Goal: Task Accomplishment & Management: Complete application form

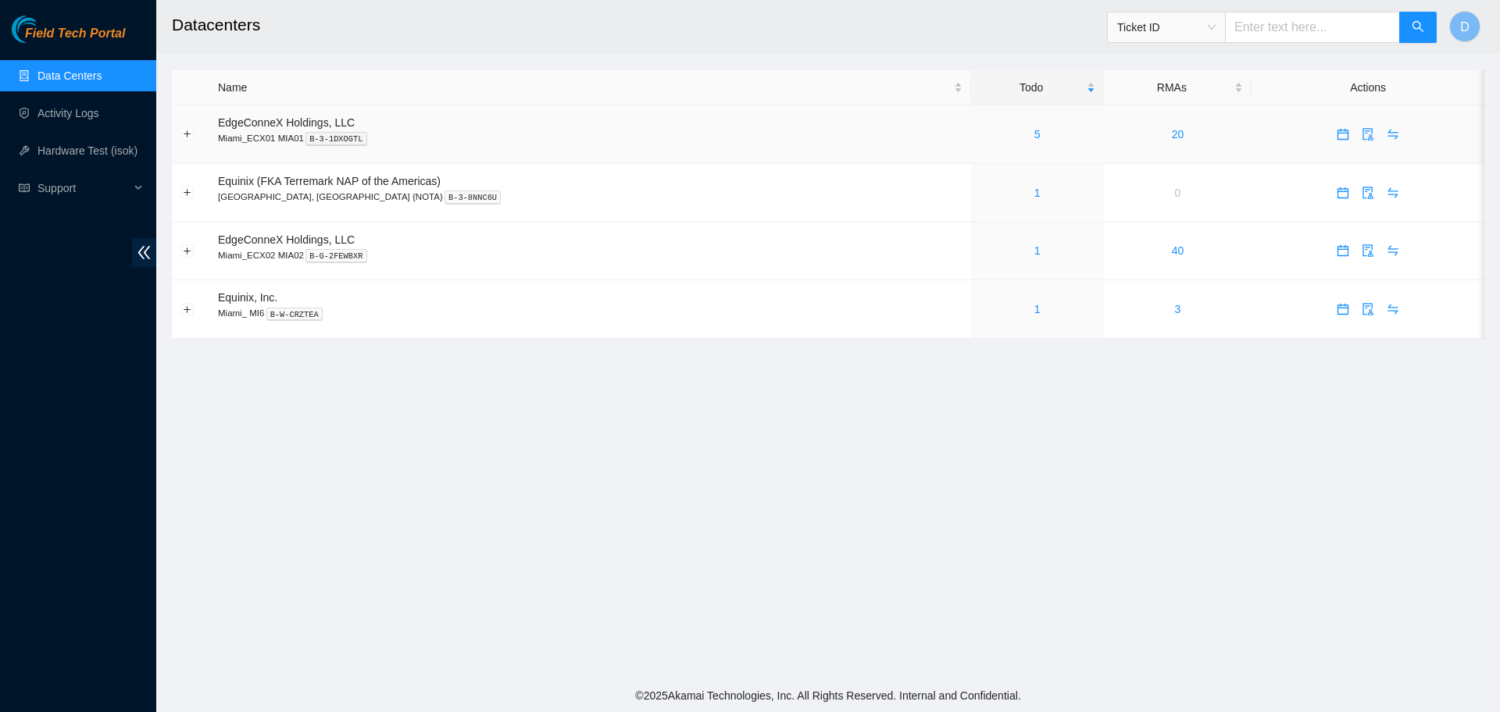
click at [980, 133] on div "5" at bounding box center [1038, 134] width 116 height 17
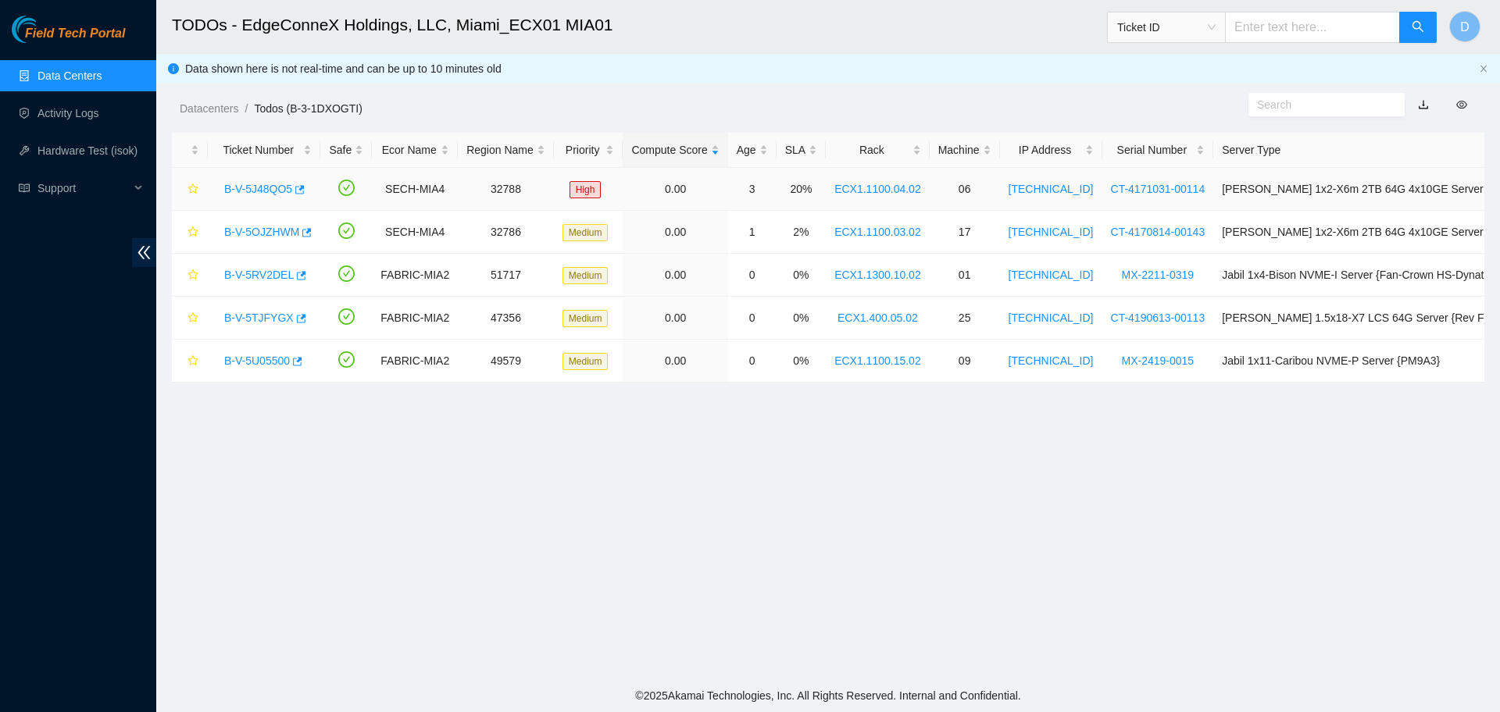
click at [263, 183] on link "B-V-5J48QO5" at bounding box center [258, 189] width 68 height 12
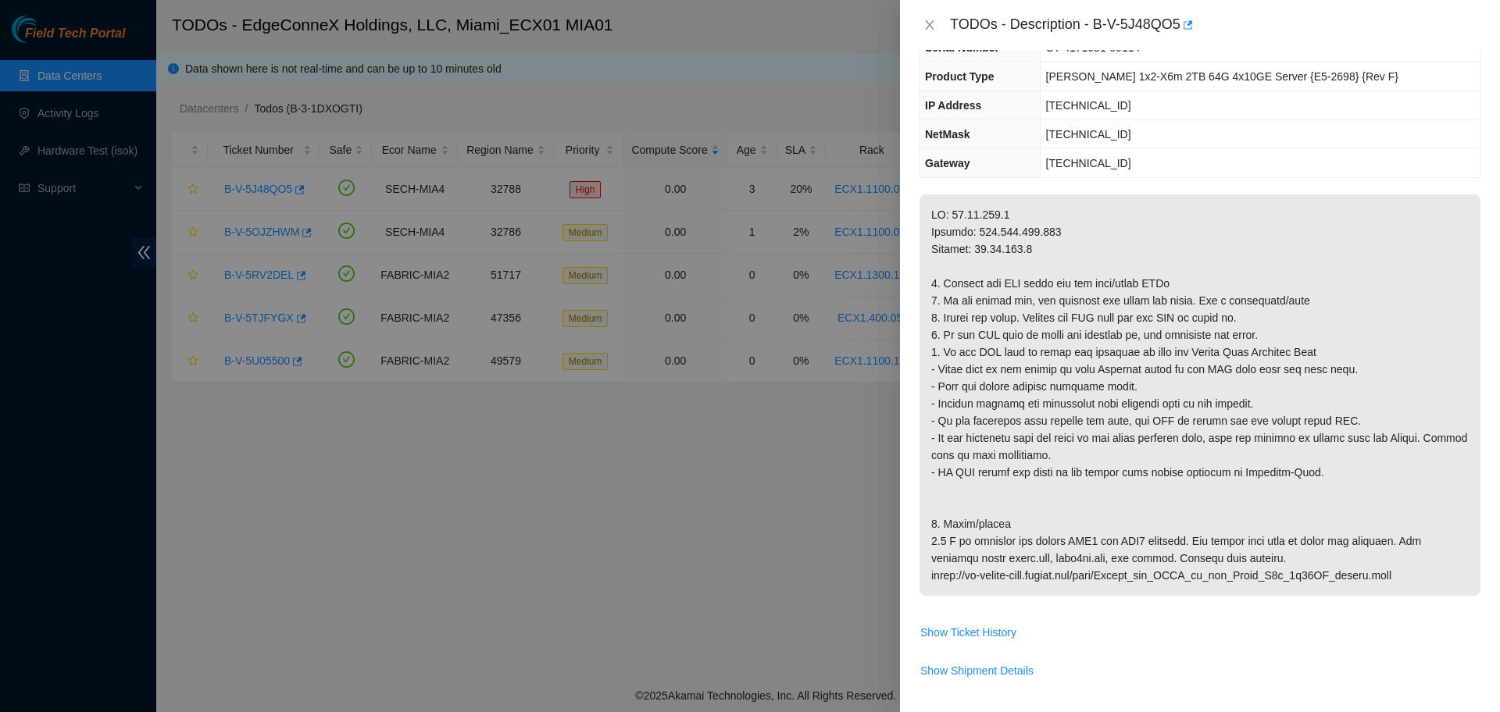
scroll to position [98, 0]
click at [928, 26] on icon "close" at bounding box center [929, 25] width 12 height 12
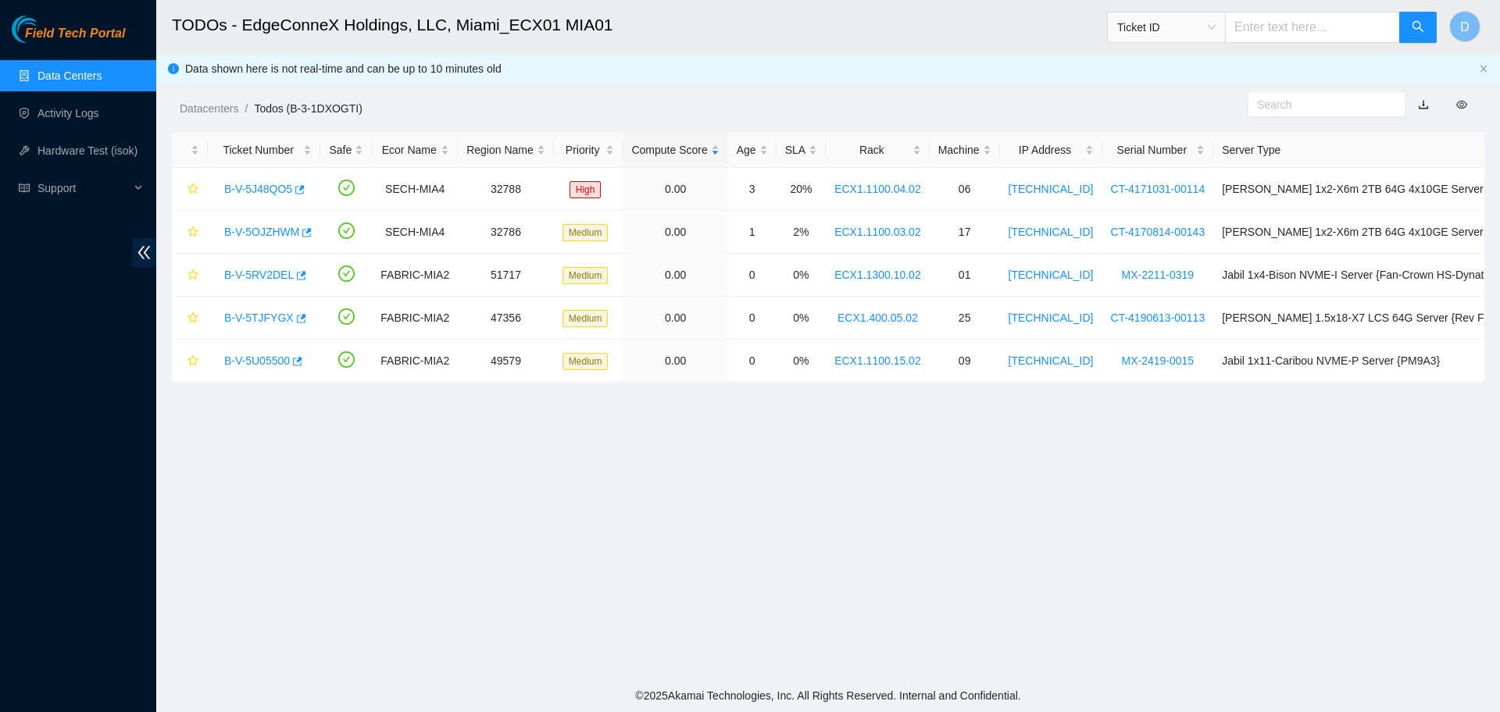
scroll to position [132, 0]
click at [260, 185] on link "B-V-5J48QO5" at bounding box center [258, 189] width 68 height 12
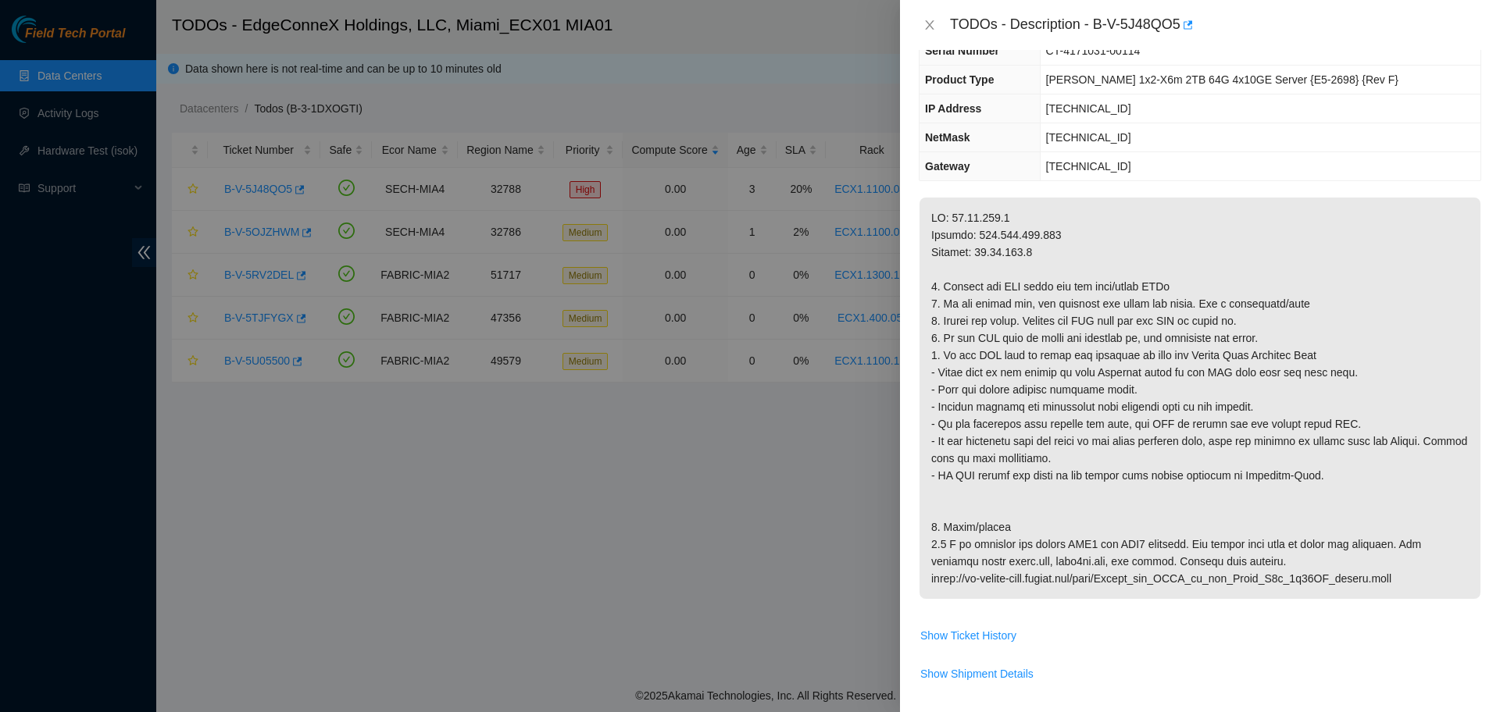
scroll to position [98, 0]
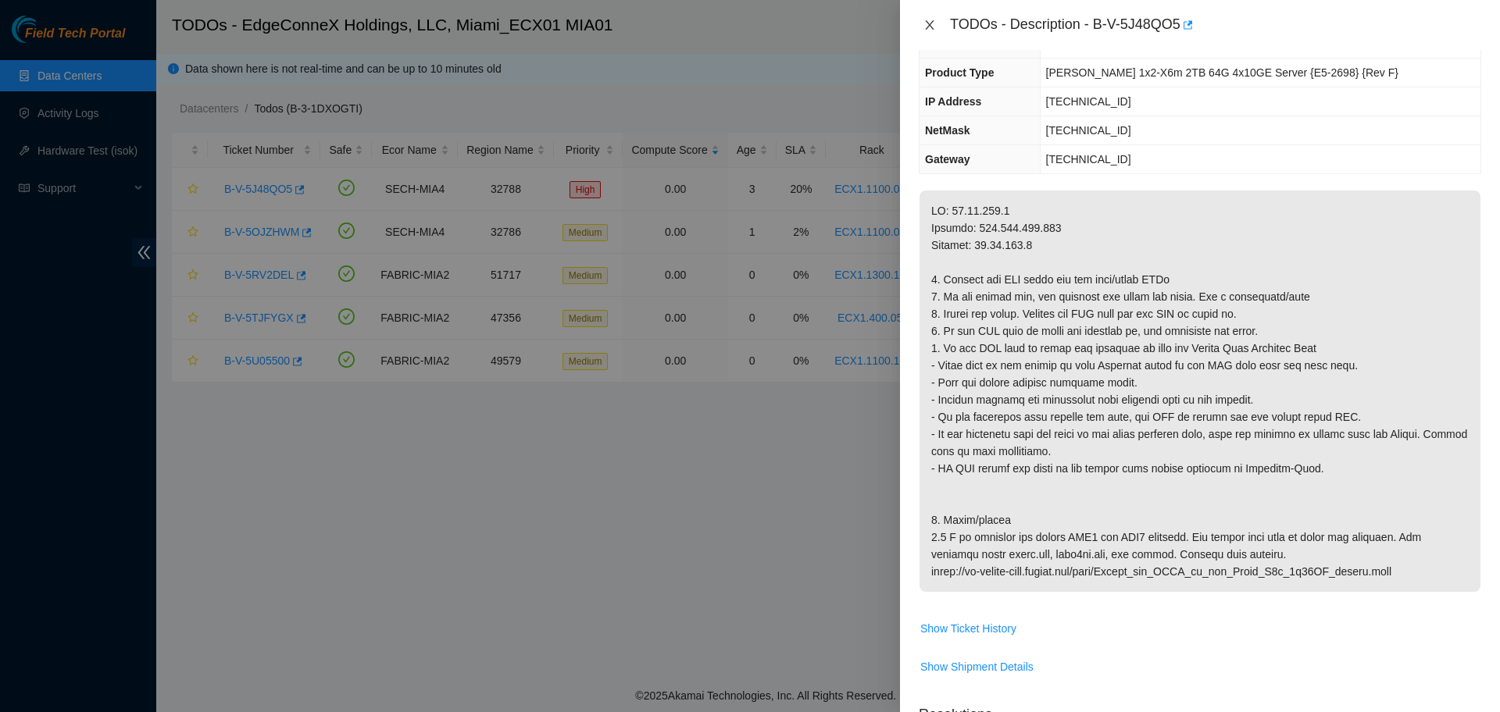
click at [930, 25] on icon "close" at bounding box center [929, 24] width 9 height 9
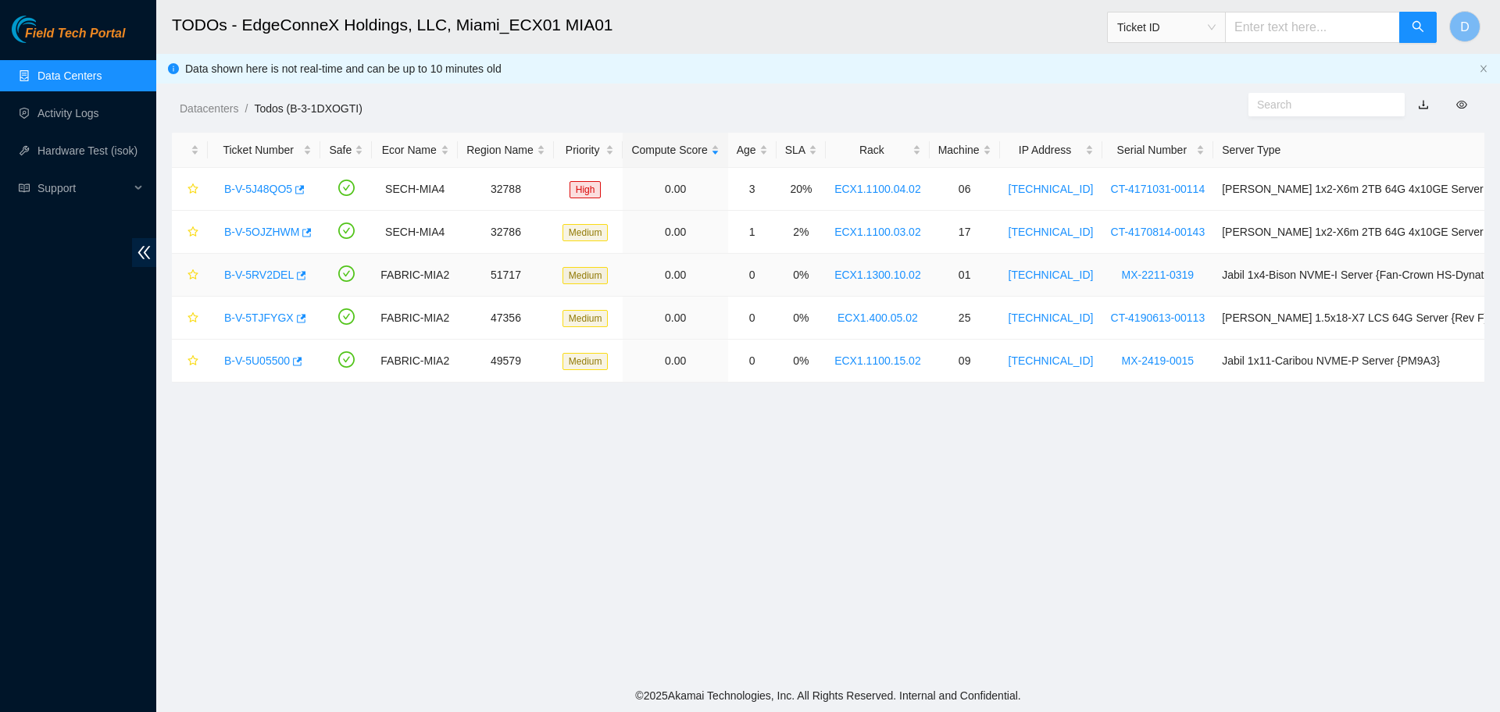
scroll to position [132, 0]
click at [251, 320] on link "B-V-5TJFYGX" at bounding box center [259, 318] width 70 height 12
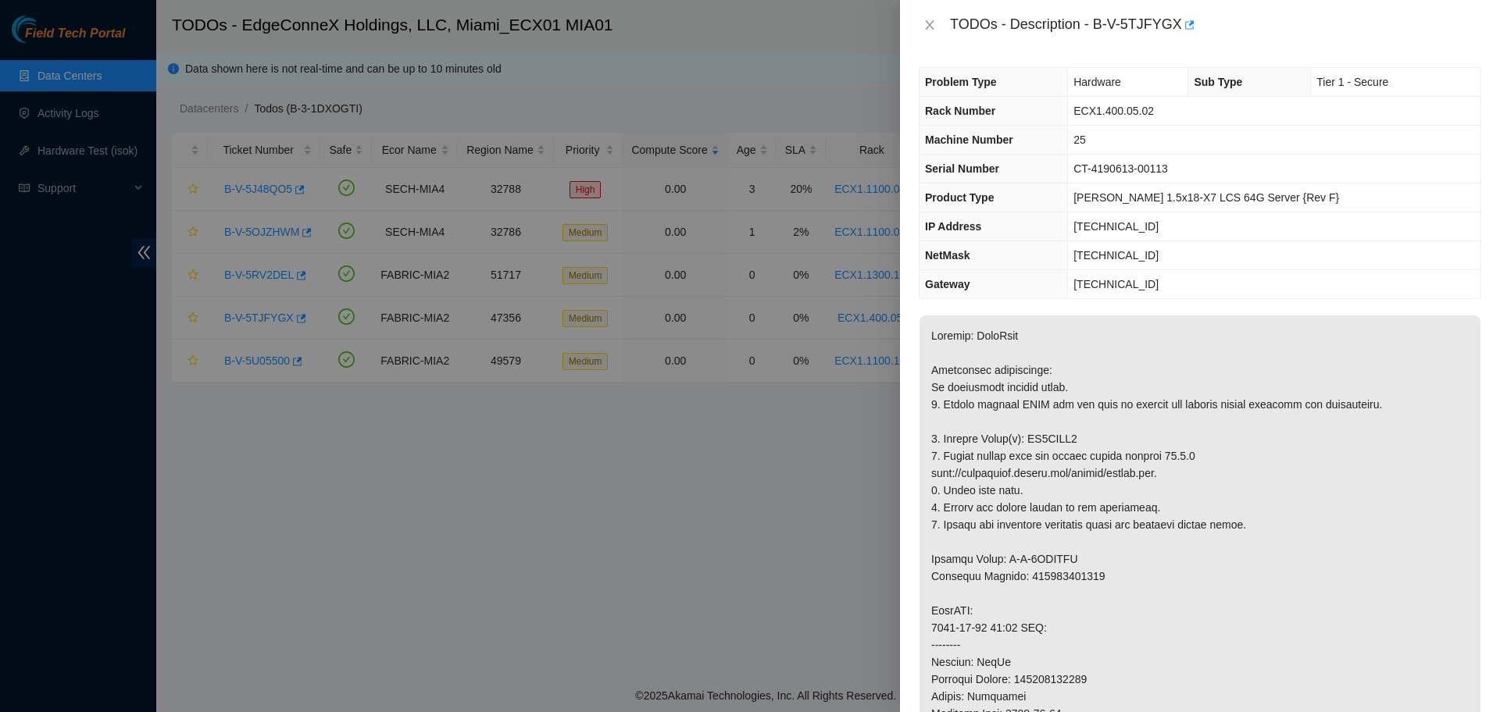
scroll to position [0, 0]
click at [921, 23] on button "Close" at bounding box center [930, 25] width 22 height 15
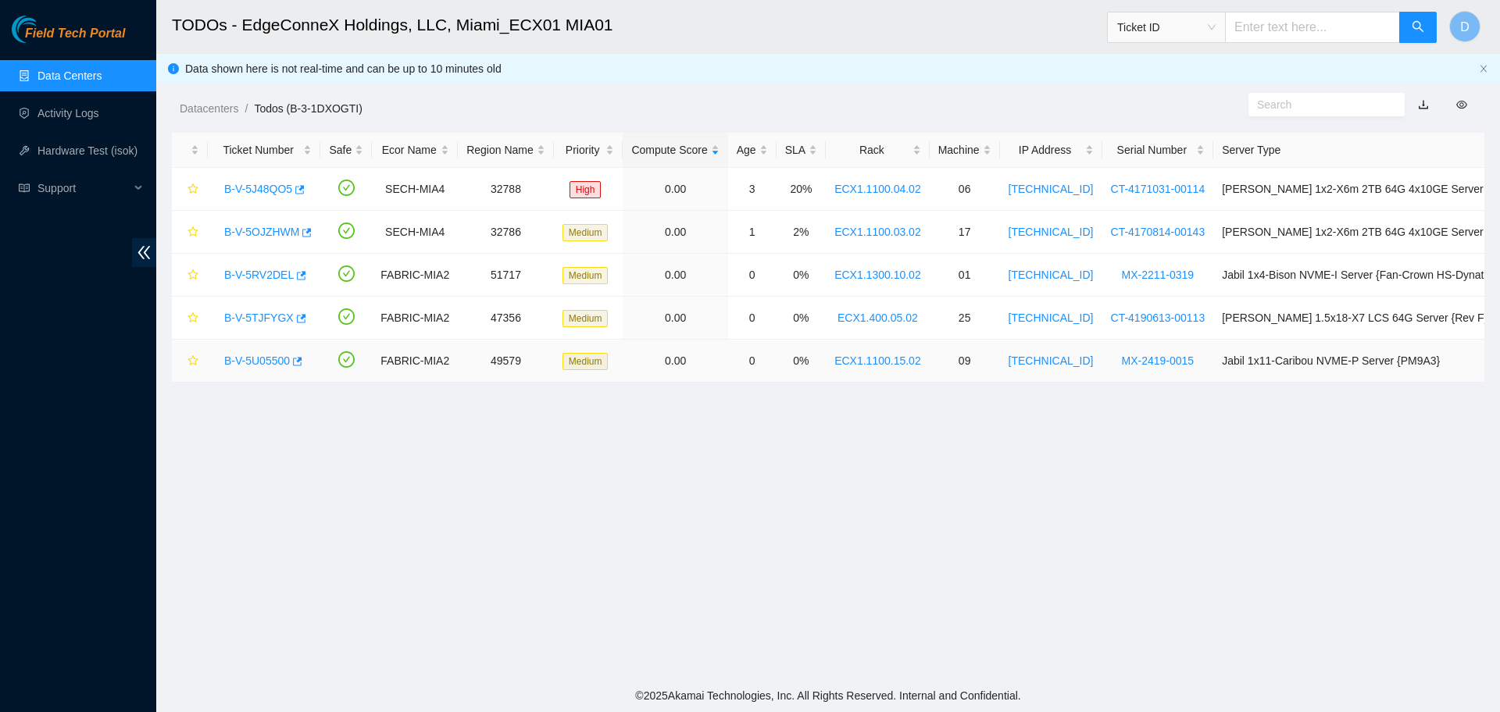
click at [519, 402] on main "TODOs - EdgeConneX Holdings, LLC, Miami_ECX01 MIA01 Ticket ID D Data shown here…" at bounding box center [828, 340] width 1344 height 680
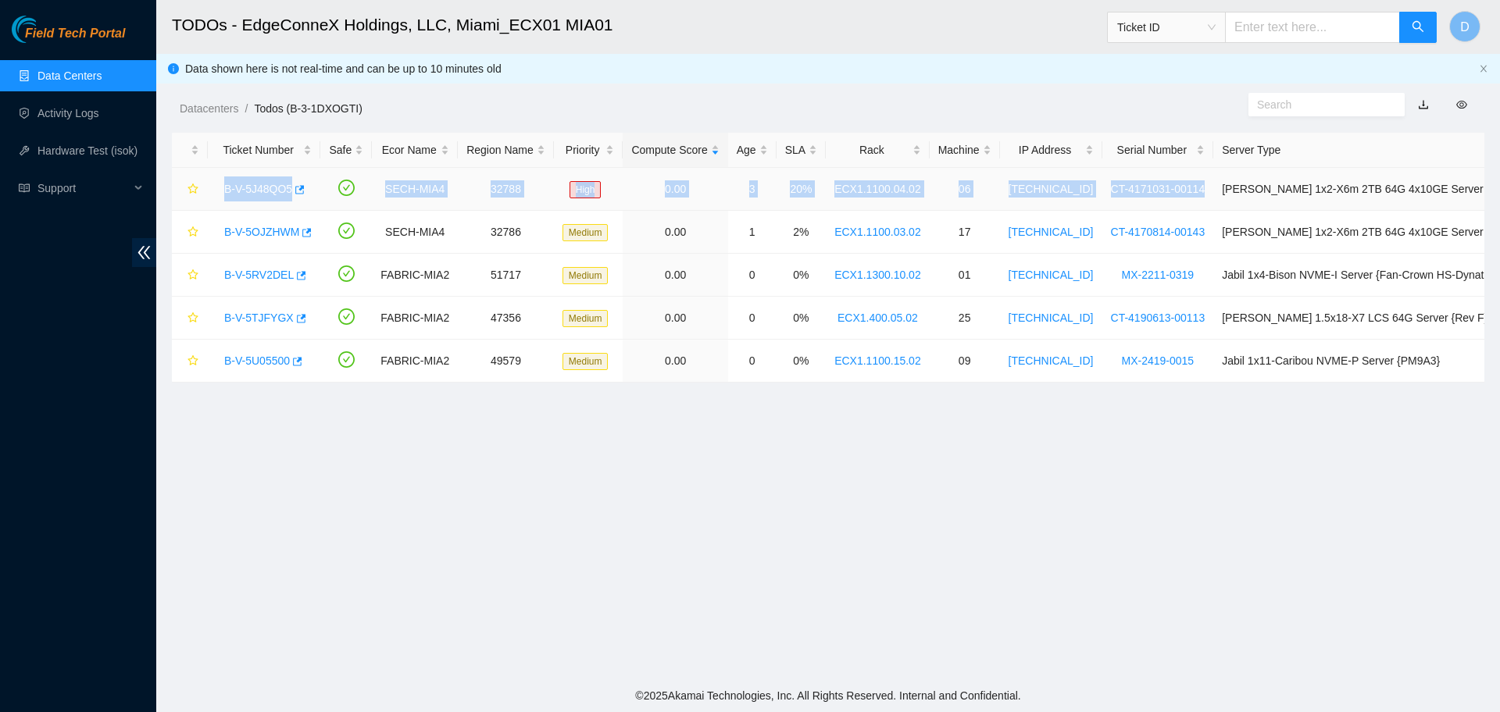
drag, startPoint x: 223, startPoint y: 190, endPoint x: 1187, endPoint y: 192, distance: 964.1
click at [1187, 192] on tr "B-V-5J48QO5 SECH-MIA4 32788 High 0.00 3 20% ECX1.1100.04.02 06 23.57.103.7 CT-4…" at bounding box center [878, 189] width 1412 height 43
copy tr "B-V-5J48QO5 SECH-MIA4 32788 High 0.00 3 20% ECX1.1100.04.02 06 23.57.103.7 CT-4…"
click at [240, 185] on link "B-V-5J48QO5" at bounding box center [258, 189] width 68 height 12
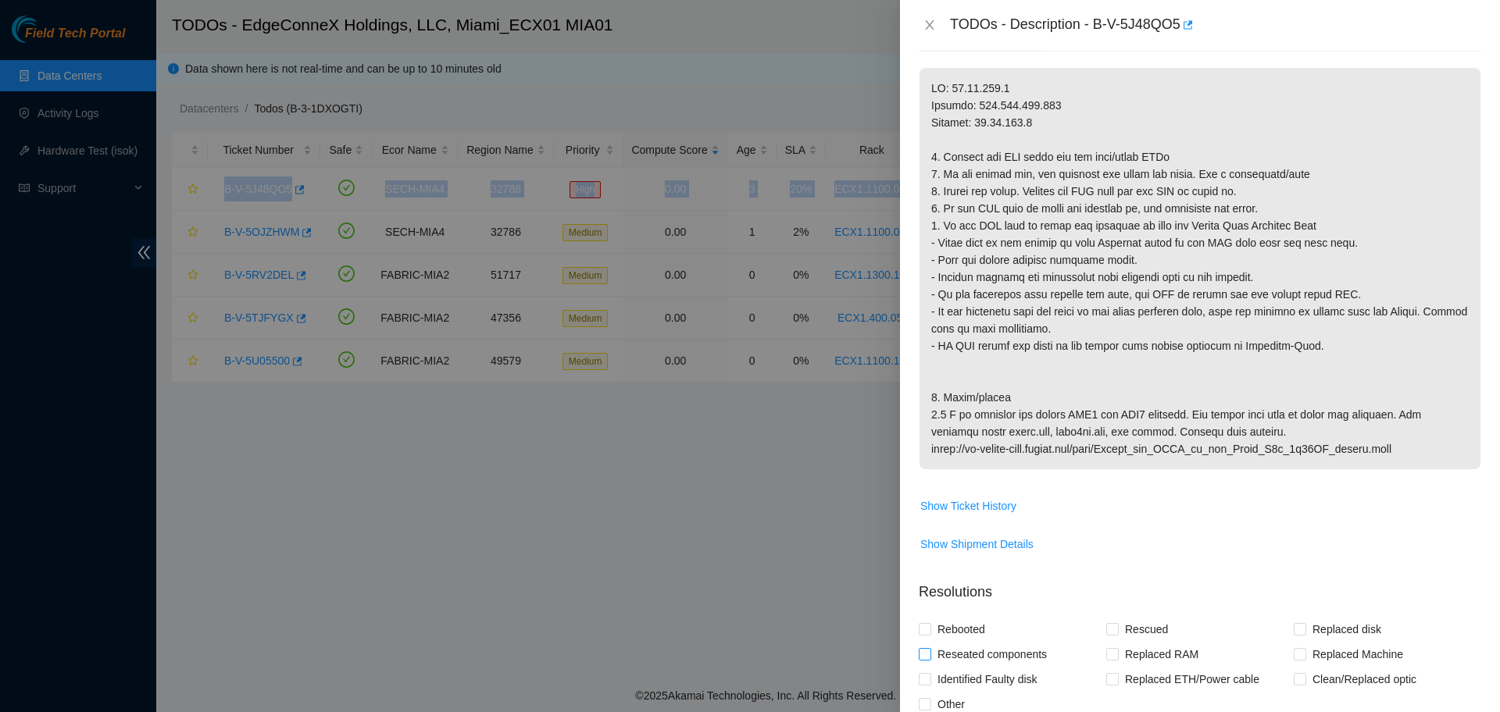
scroll to position [488, 0]
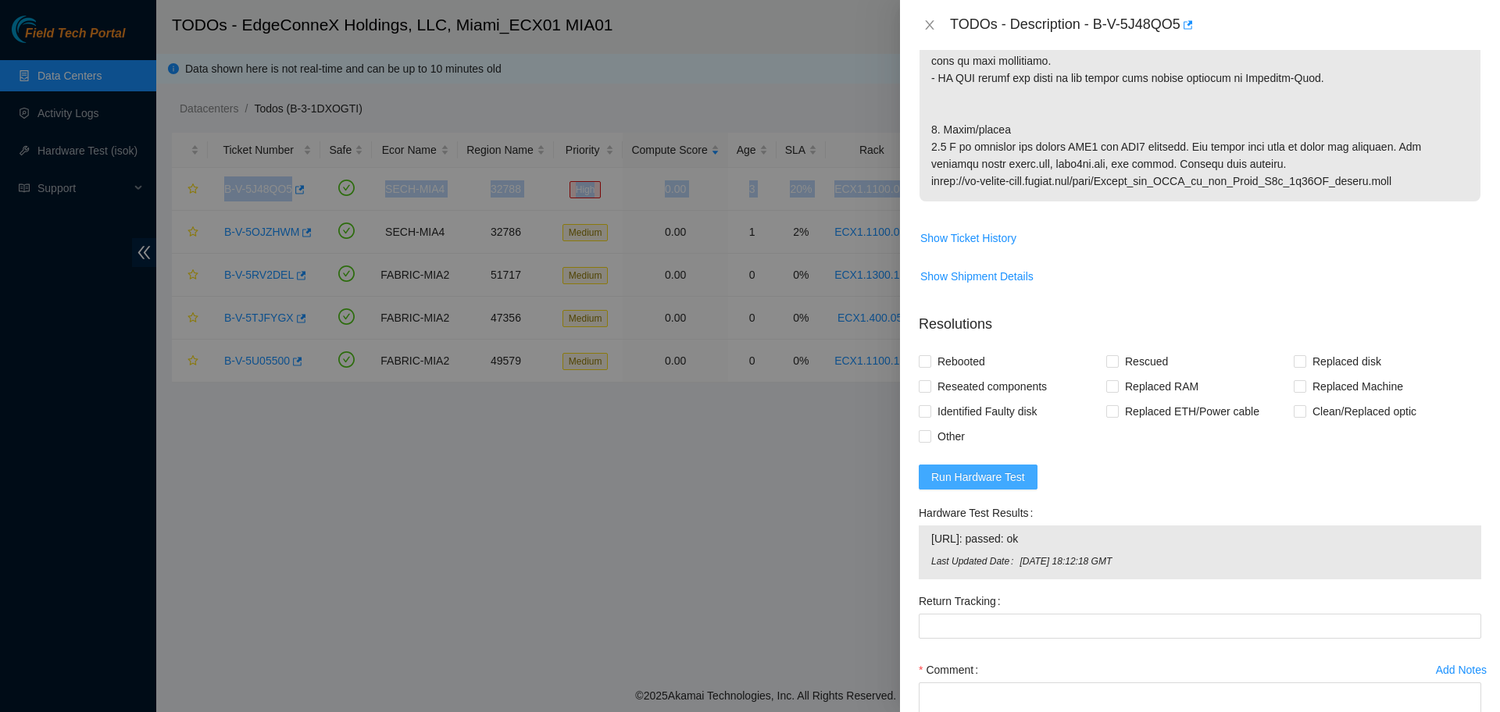
click at [991, 482] on span "Run Hardware Test" at bounding box center [978, 477] width 94 height 17
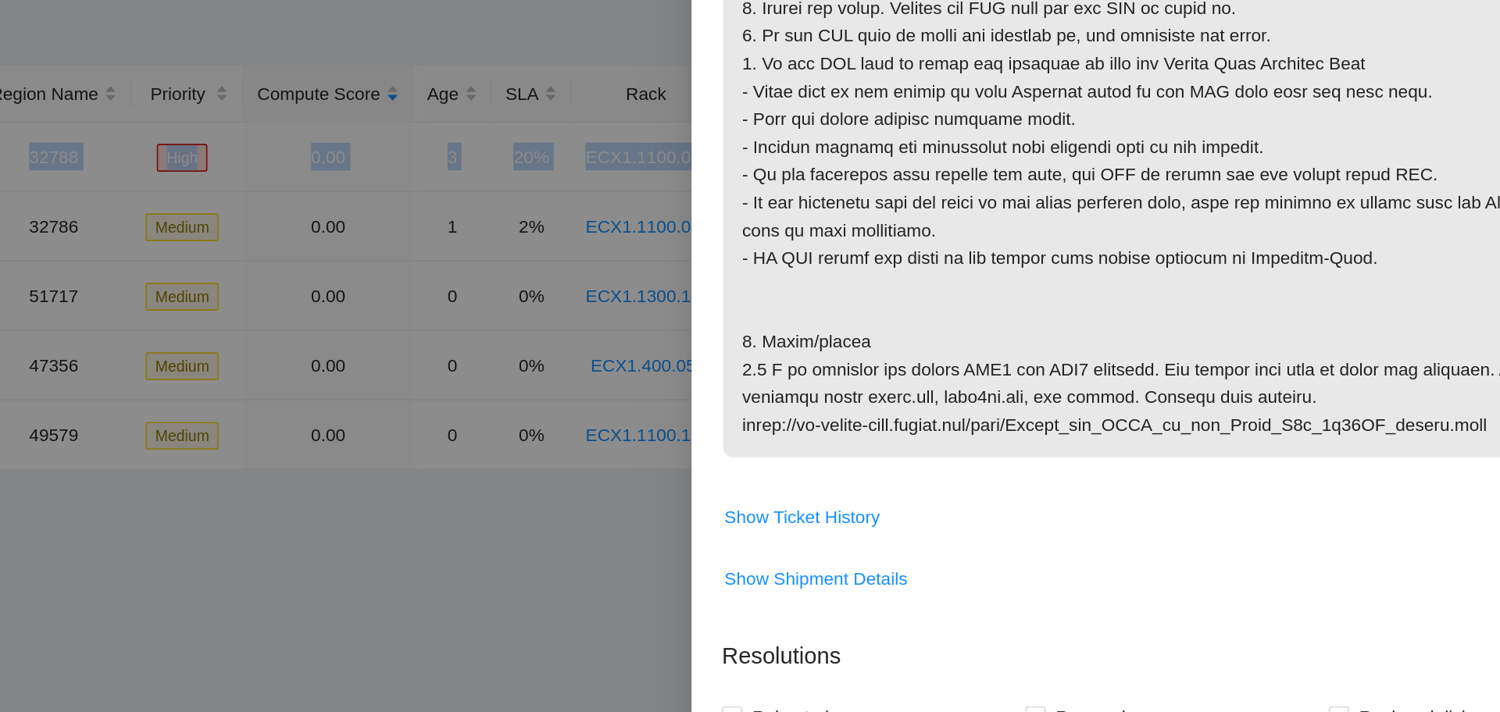
scroll to position [330, 0]
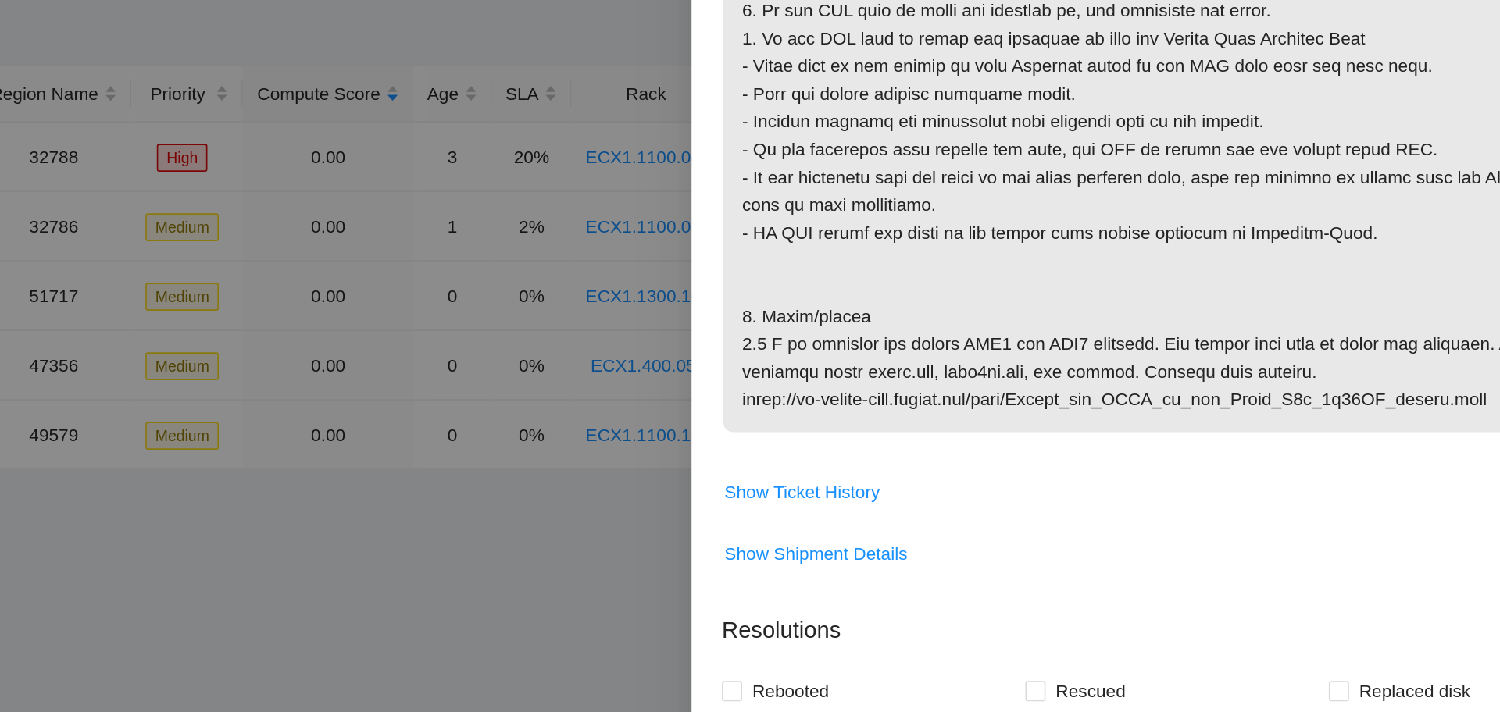
click at [1263, 252] on p at bounding box center [1200, 159] width 561 height 402
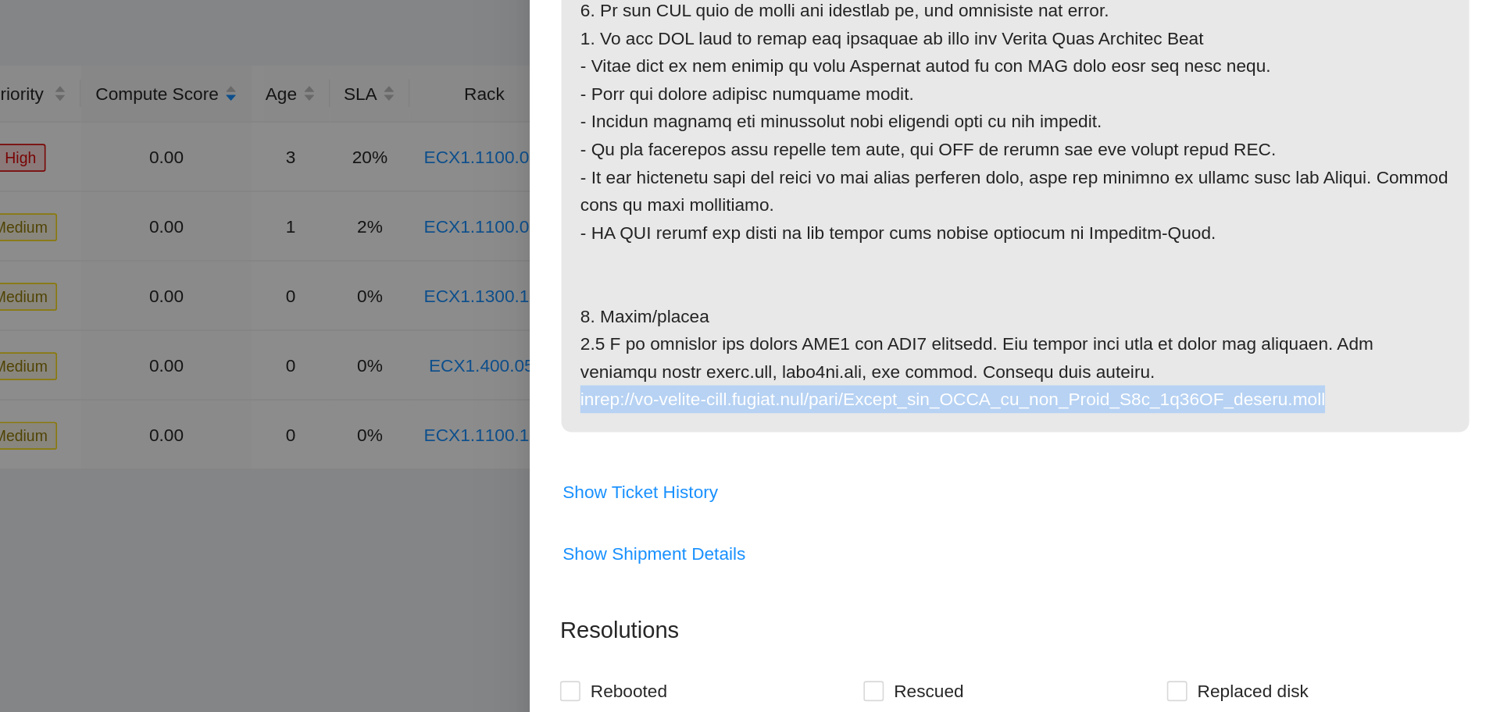
drag, startPoint x: 928, startPoint y: 337, endPoint x: 1409, endPoint y: 342, distance: 480.5
click at [1409, 342] on p at bounding box center [1200, 159] width 561 height 402
copy p "https://ft-portal-docs.akamai.com/wiki/Update_the_BIOS_on_the_Ciara_X6m_4x10GE_…"
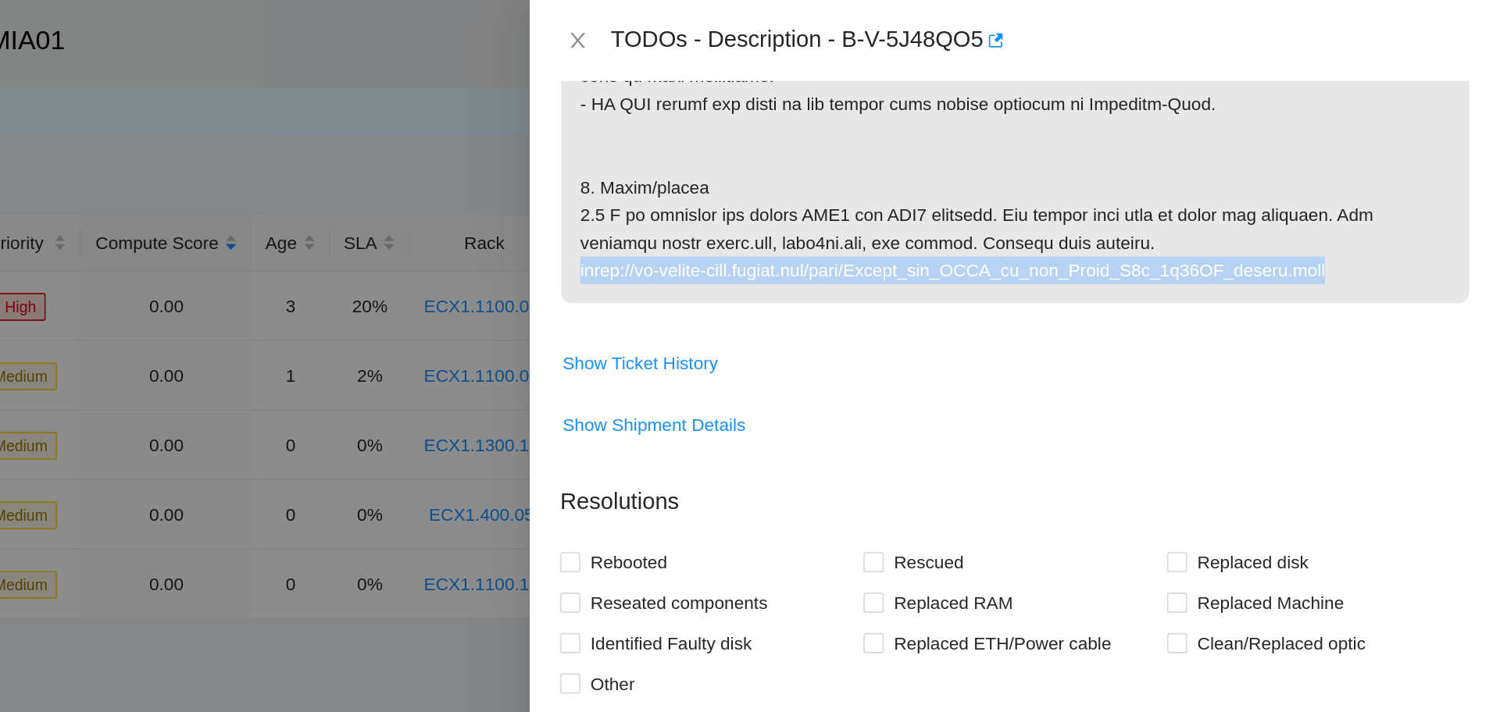
scroll to position [525, 0]
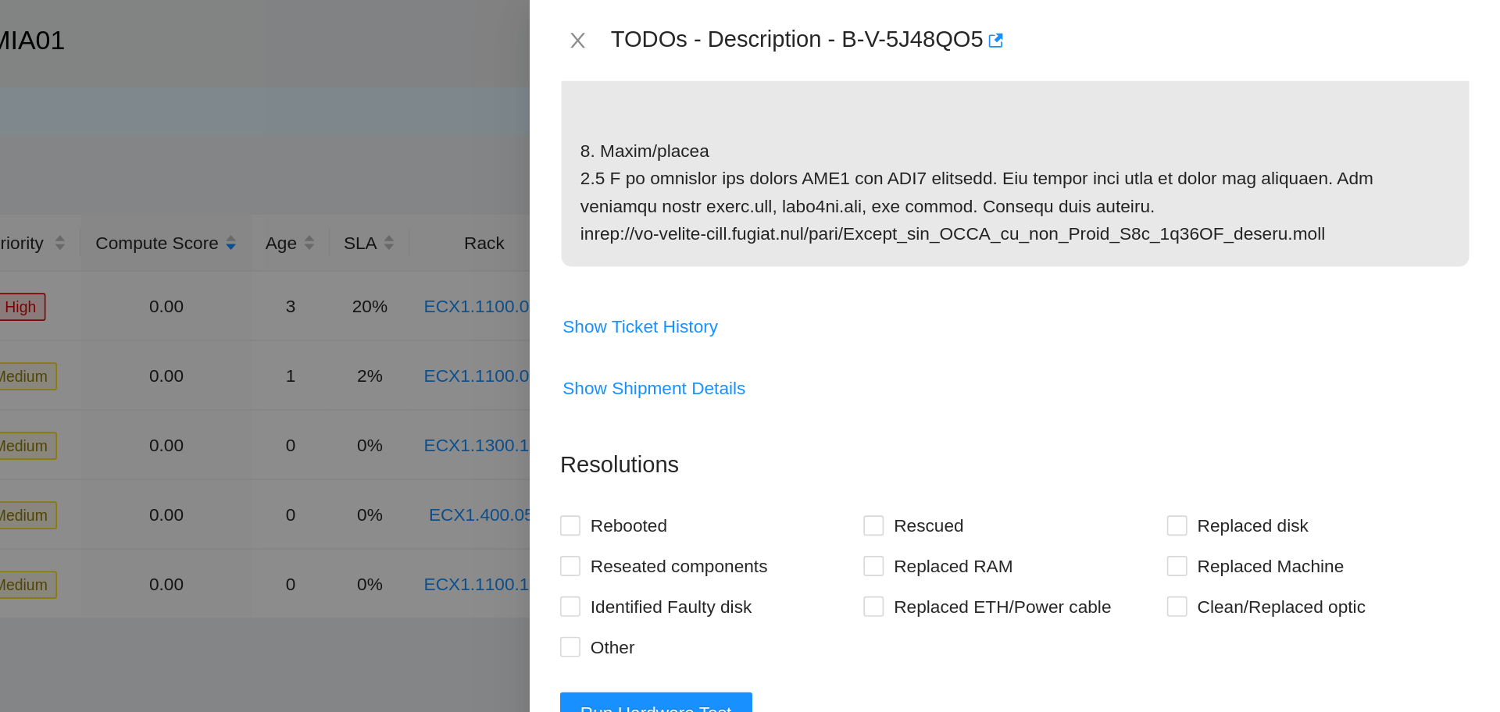
click at [1265, 318] on div "Rescued" at bounding box center [1199, 324] width 187 height 25
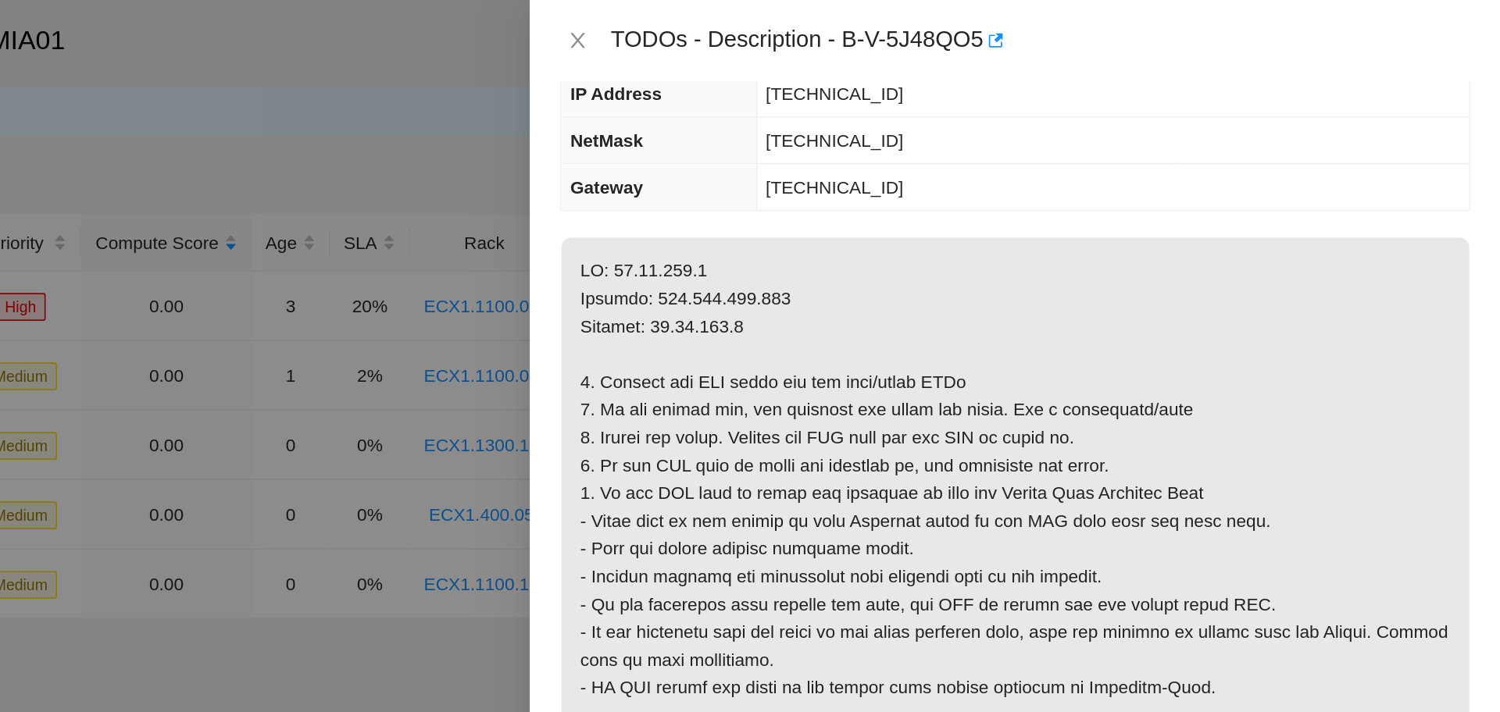
scroll to position [140, 0]
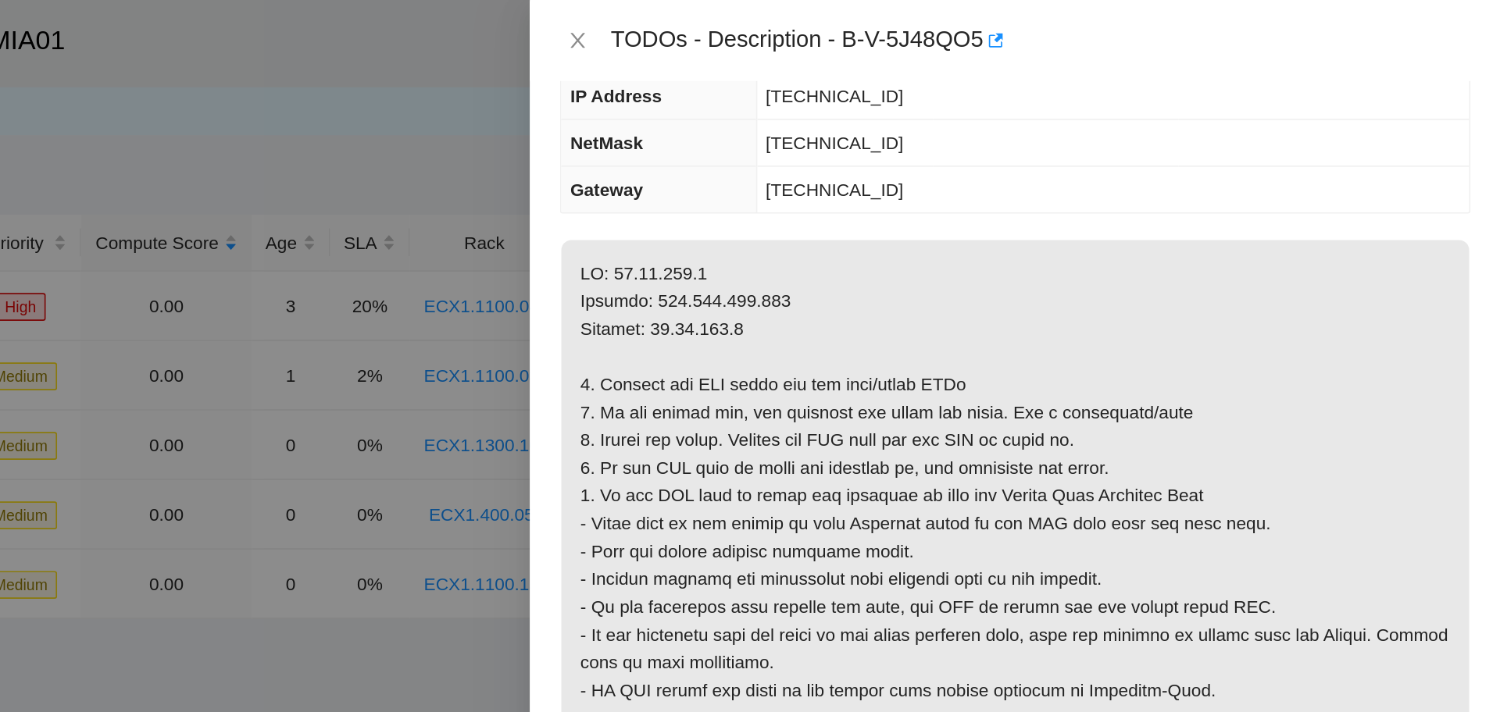
click at [1266, 318] on p at bounding box center [1200, 349] width 561 height 402
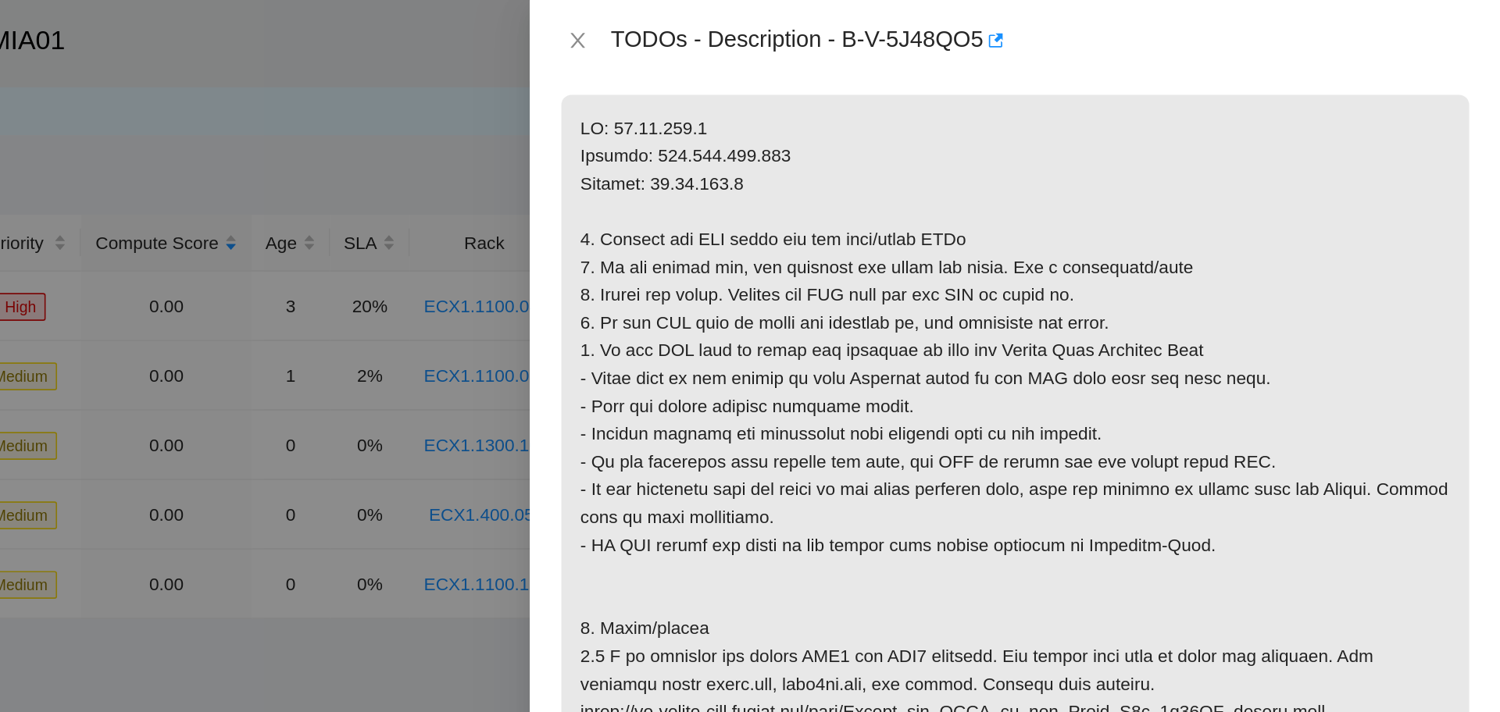
scroll to position [261, 0]
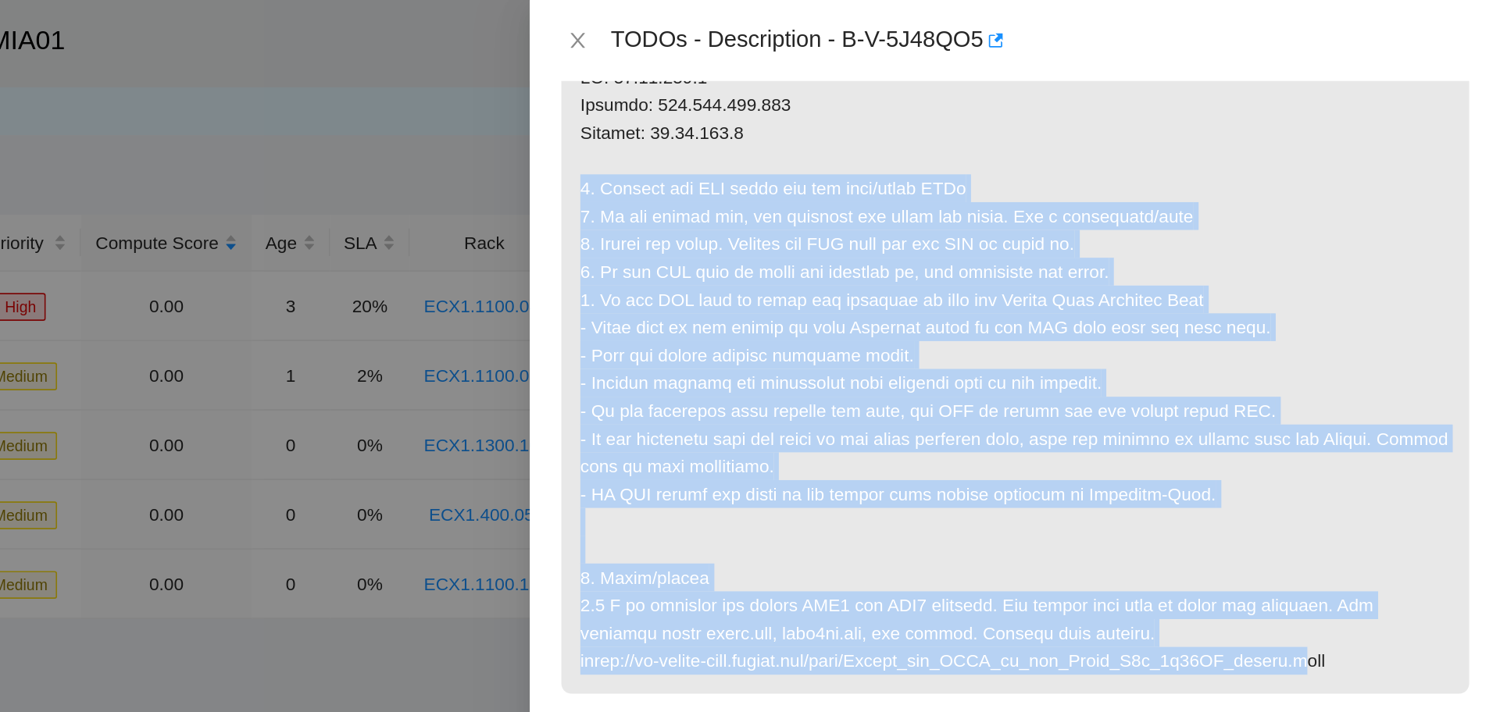
drag, startPoint x: 931, startPoint y: 119, endPoint x: 1380, endPoint y: 405, distance: 532.9
click at [1380, 405] on p at bounding box center [1200, 228] width 561 height 402
copy p "1. Inspect the NIC ports for any dark/unlit LEDs 2. If you detect any, try clea…"
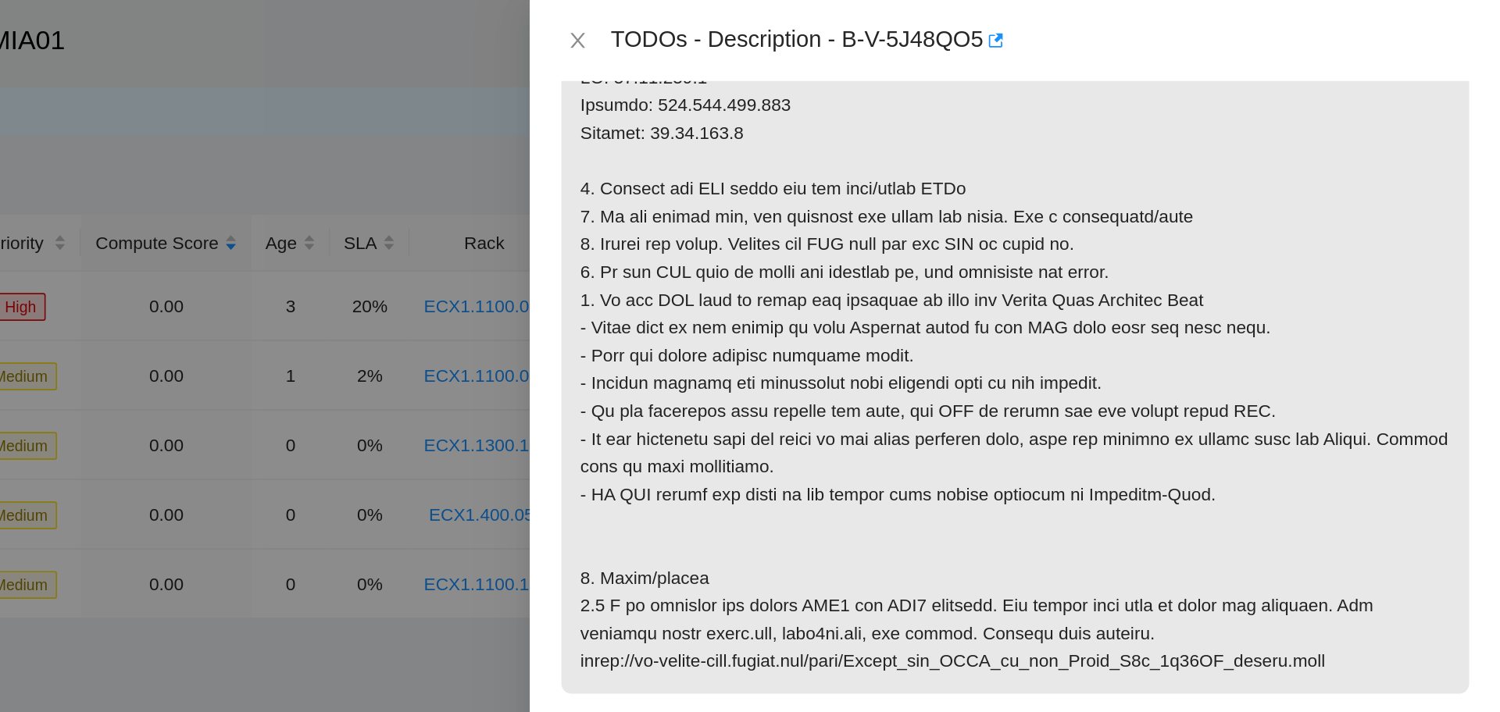
click at [1480, 116] on div "Problem Type Hardware Rack Number ECX1.1100.04.02 Machine Number 06 Serial Numb…" at bounding box center [1200, 381] width 600 height 662
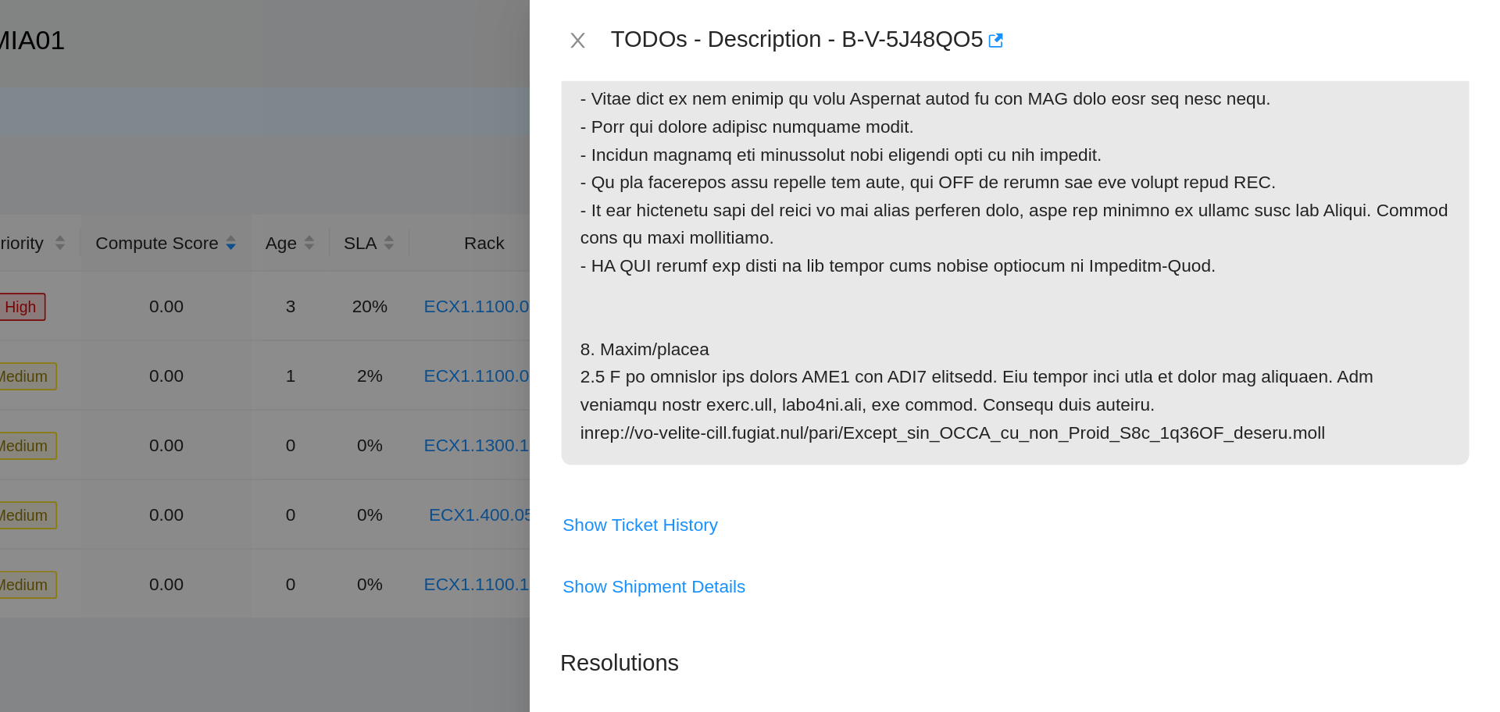
scroll to position [587, 0]
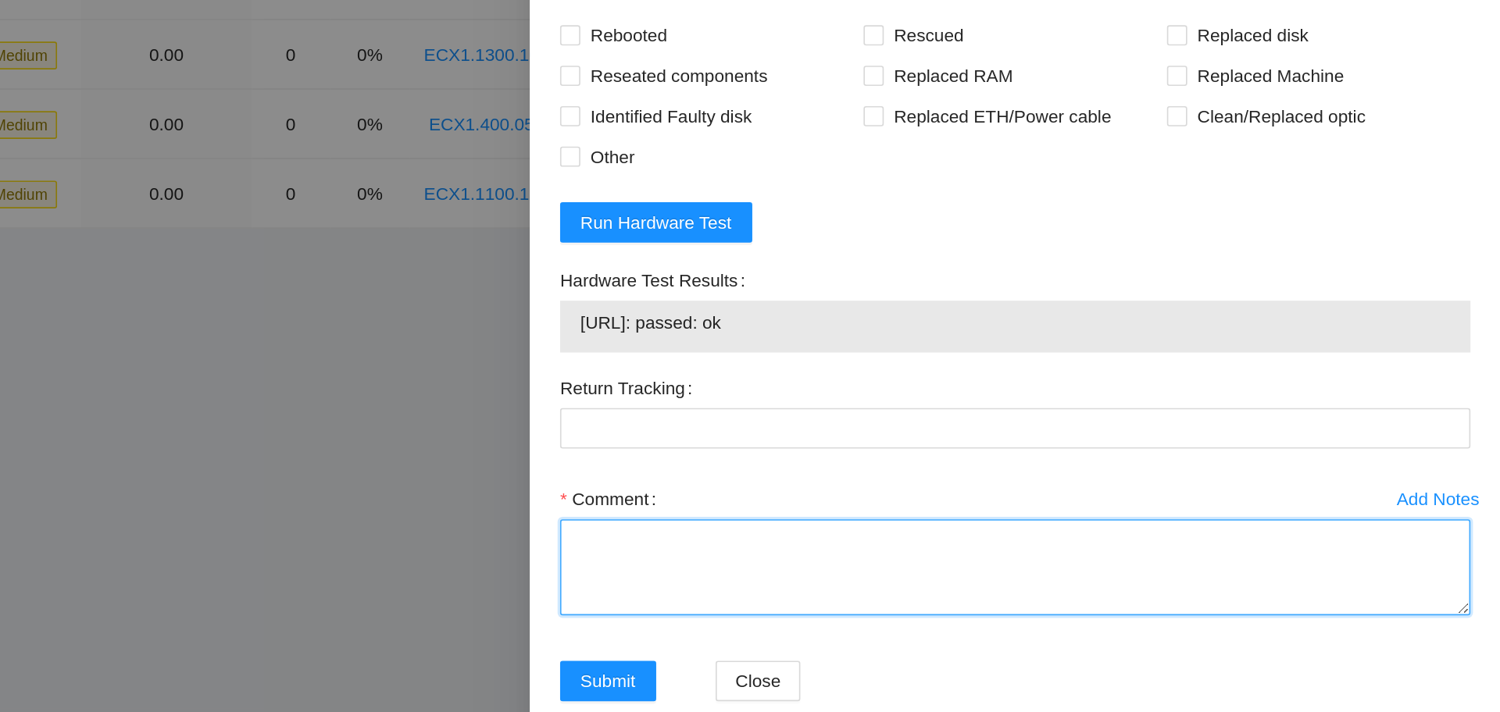
click at [941, 590] on textarea "Comment" at bounding box center [1200, 591] width 562 height 59
paste textarea "Verified ticket is safe to work on YES NOCC Authorized: YES Located server conn…"
type textarea "Verified ticket is safe to work on YES NOCC Authorized: YES Located server conn…"
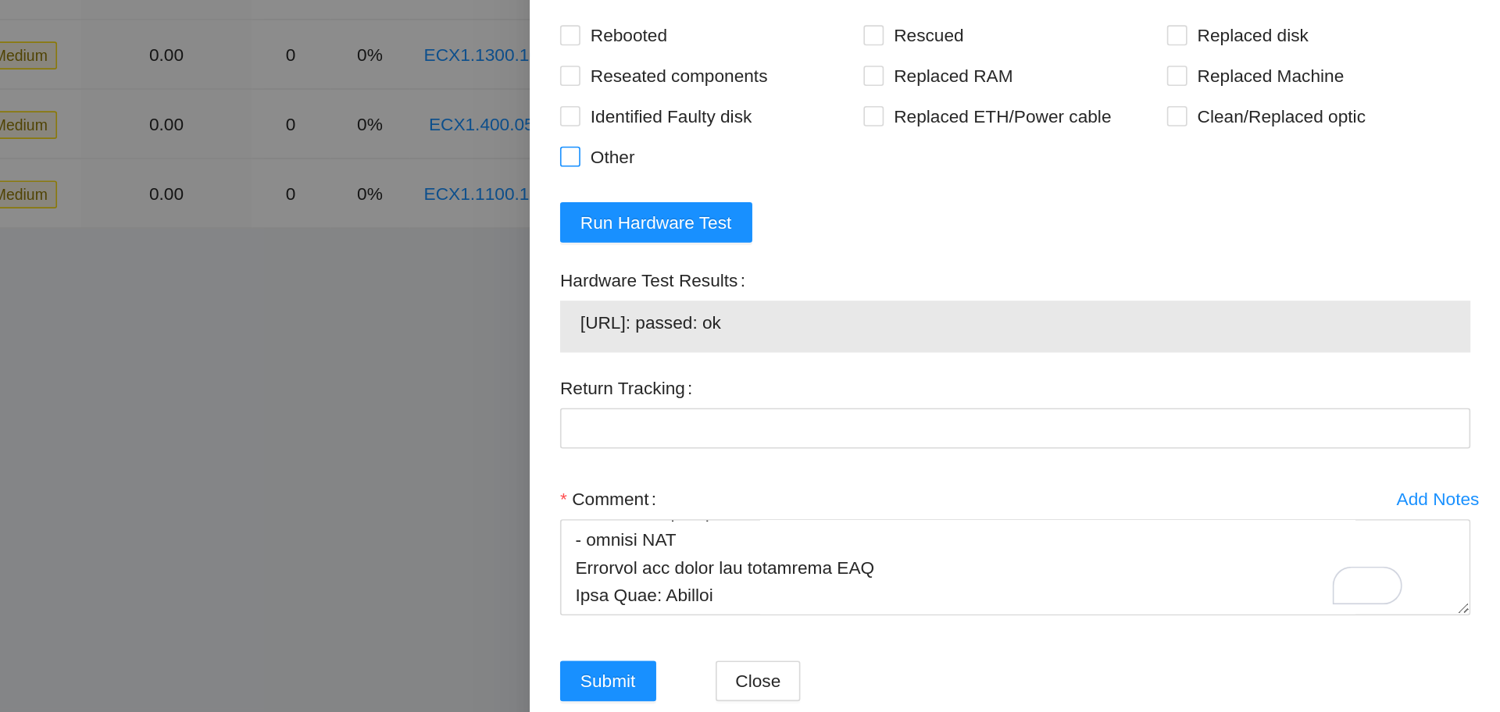
click at [926, 337] on input "Other" at bounding box center [924, 337] width 11 height 11
checkbox input "true"
drag, startPoint x: 1105, startPoint y: 263, endPoint x: 1044, endPoint y: 264, distance: 61.7
click at [1106, 263] on input "Rescued" at bounding box center [1111, 262] width 11 height 11
checkbox input "true"
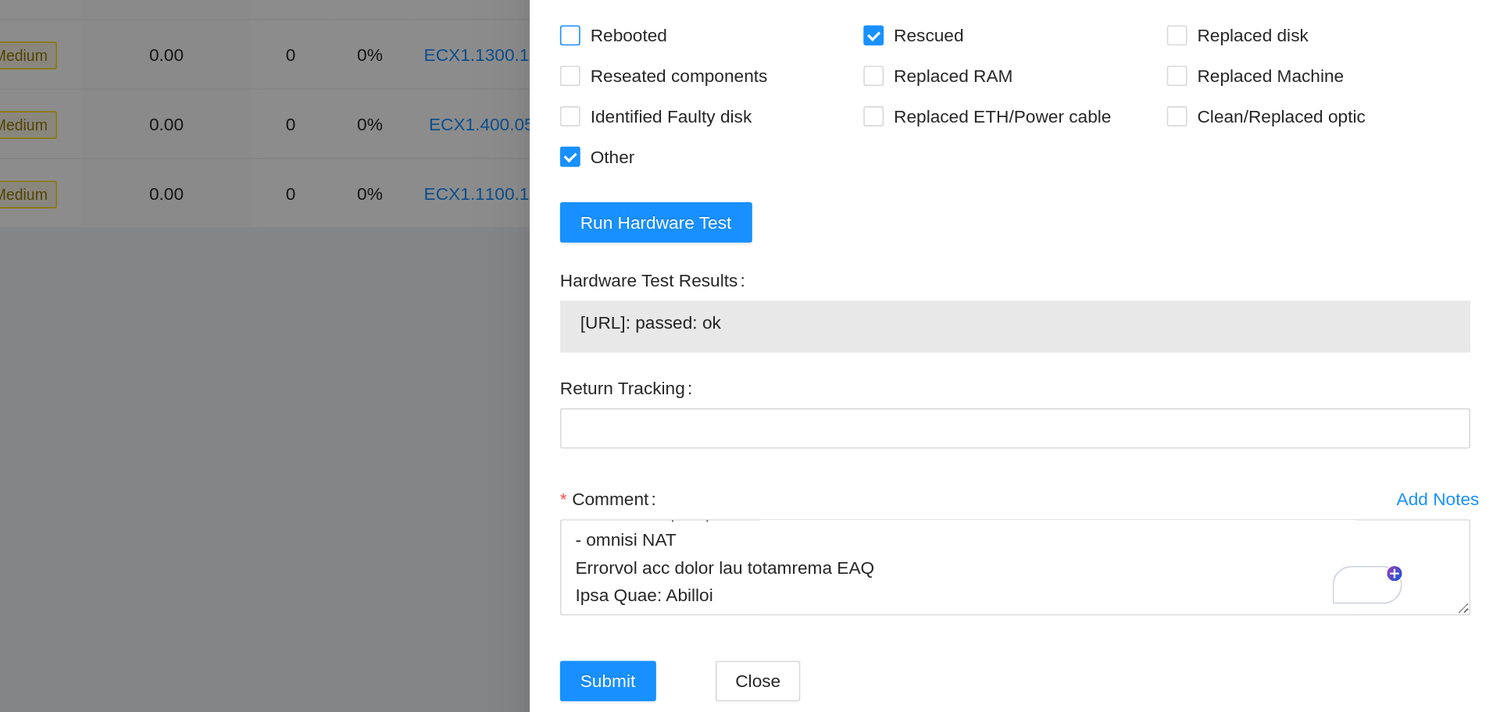
click at [930, 261] on span at bounding box center [925, 263] width 12 height 12
click at [930, 261] on input "Rebooted" at bounding box center [924, 262] width 11 height 11
checkbox input "true"
click at [931, 286] on span "Reseated components" at bounding box center [992, 288] width 122 height 25
click at [930, 286] on input "Reseated components" at bounding box center [924, 287] width 11 height 11
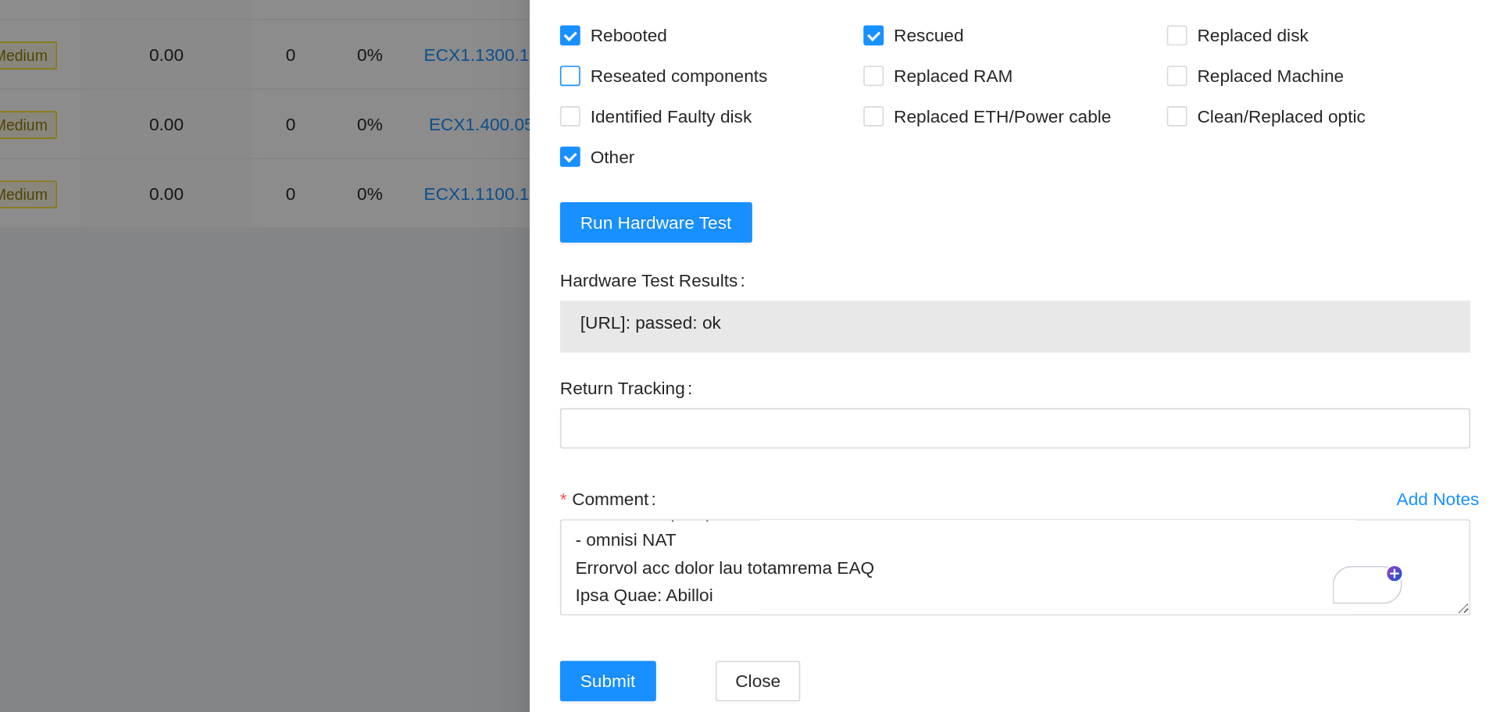
checkbox input "true"
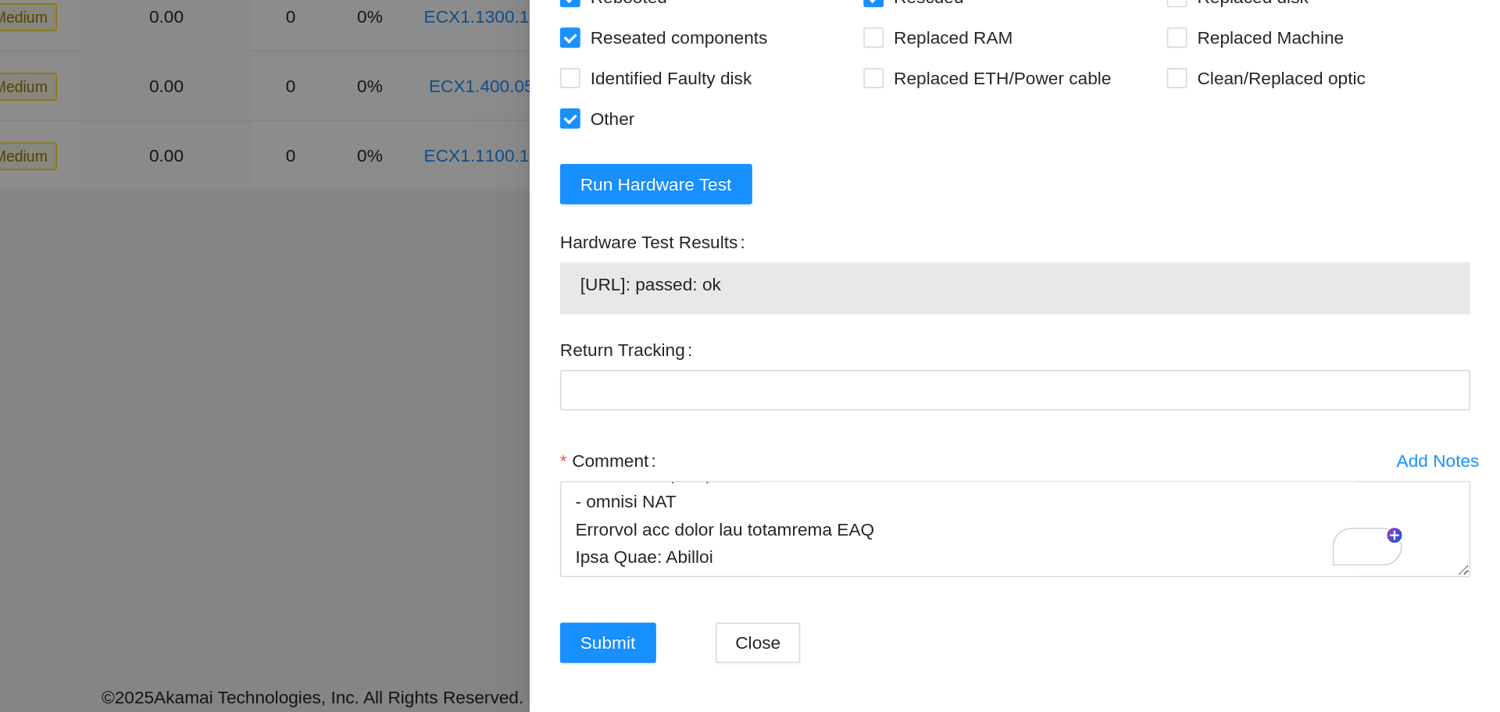
scroll to position [0, 0]
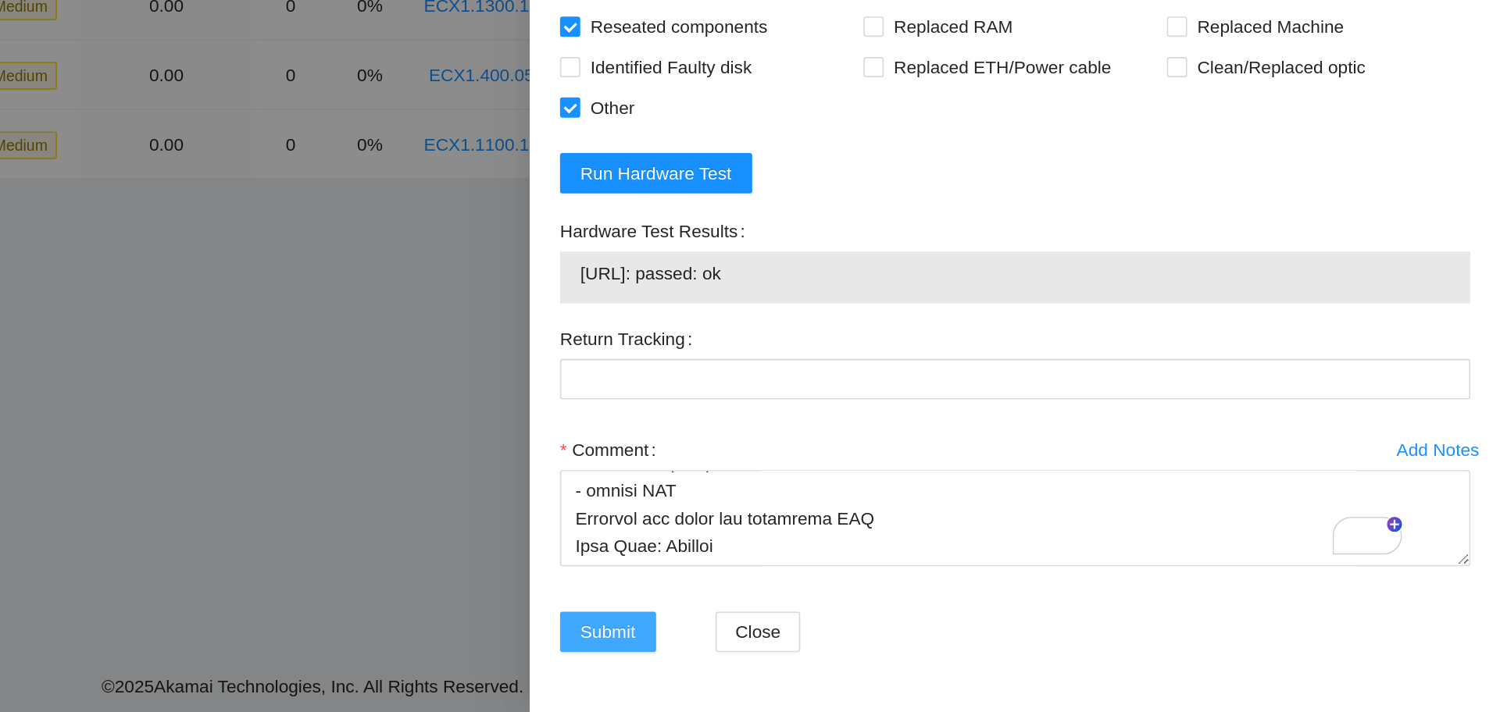
click at [944, 654] on span "Submit" at bounding box center [948, 662] width 34 height 17
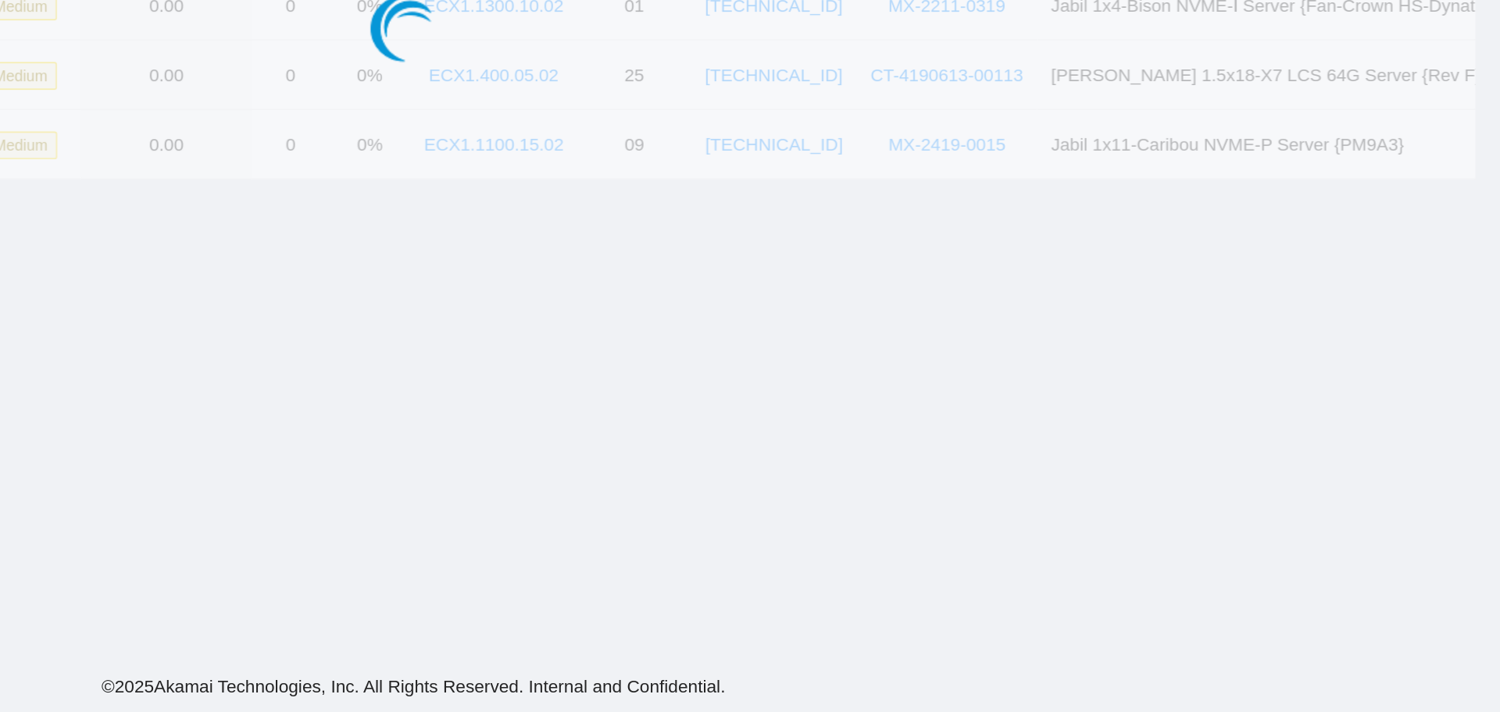
scroll to position [342, 0]
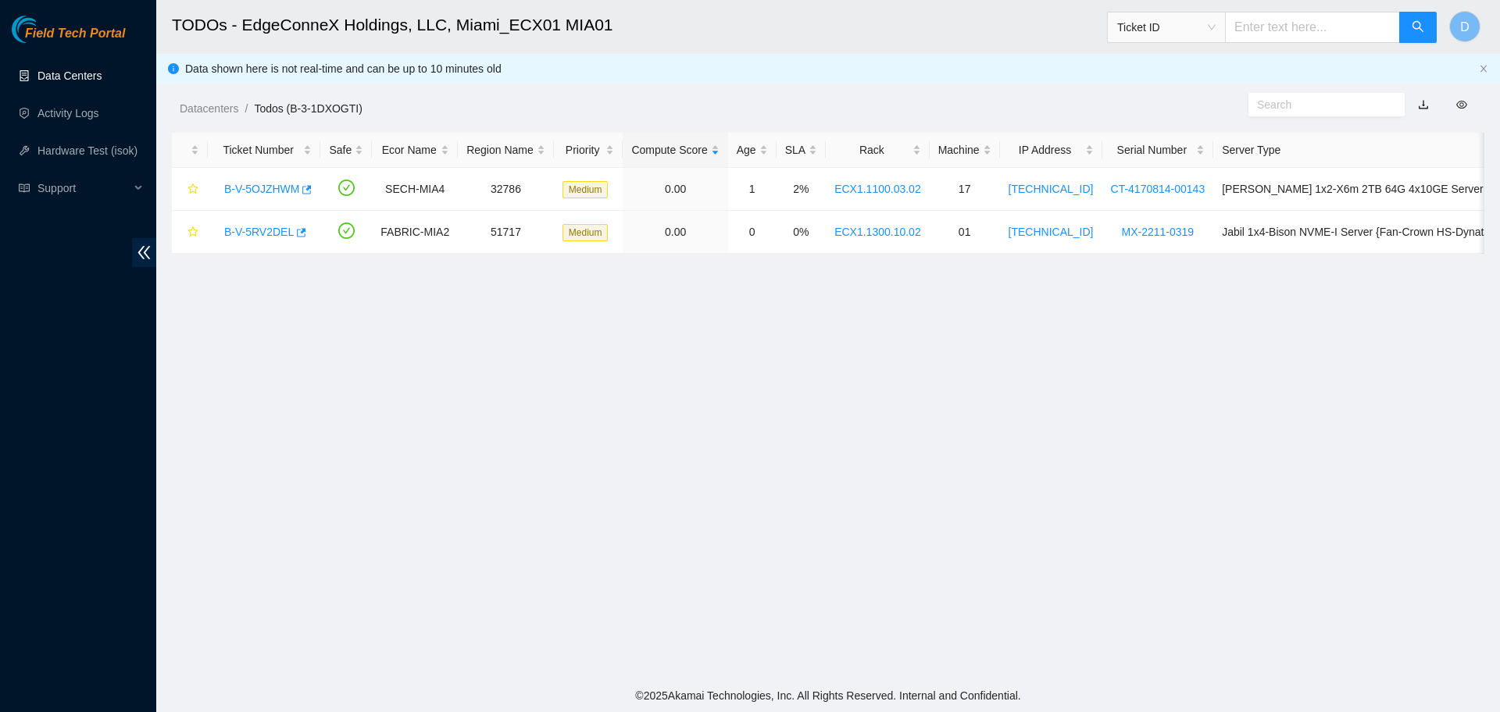
click at [59, 80] on link "Data Centers" at bounding box center [69, 76] width 64 height 12
